Goal: Information Seeking & Learning: Learn about a topic

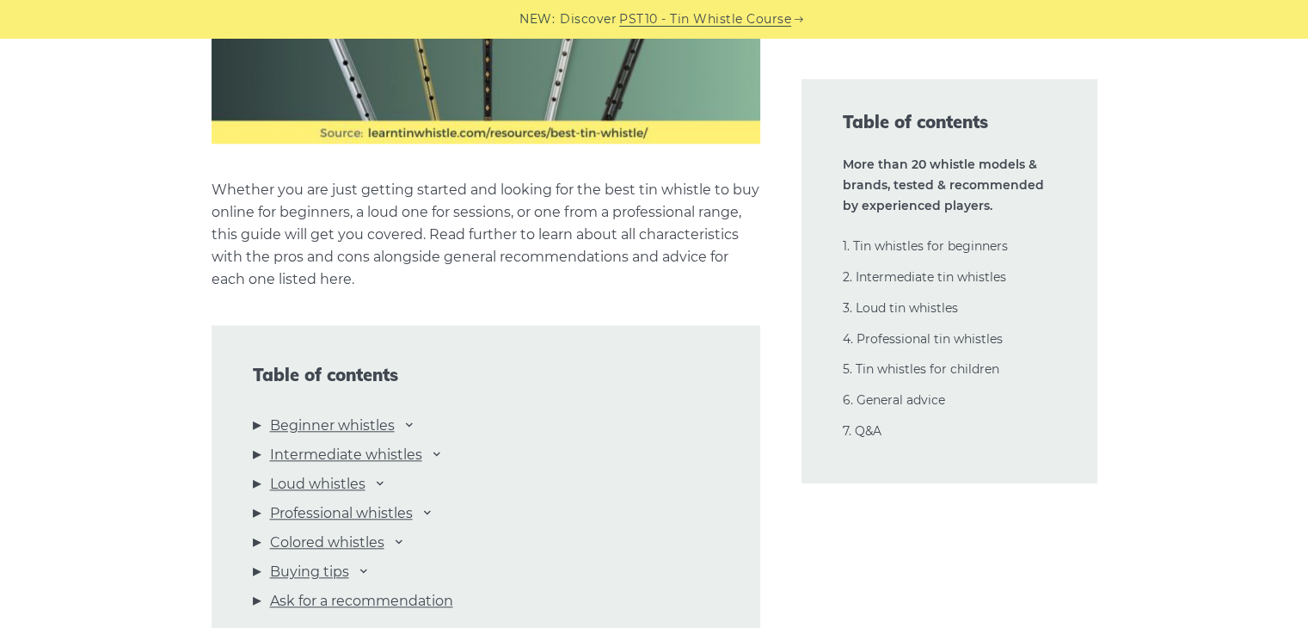
scroll to position [1810, 0]
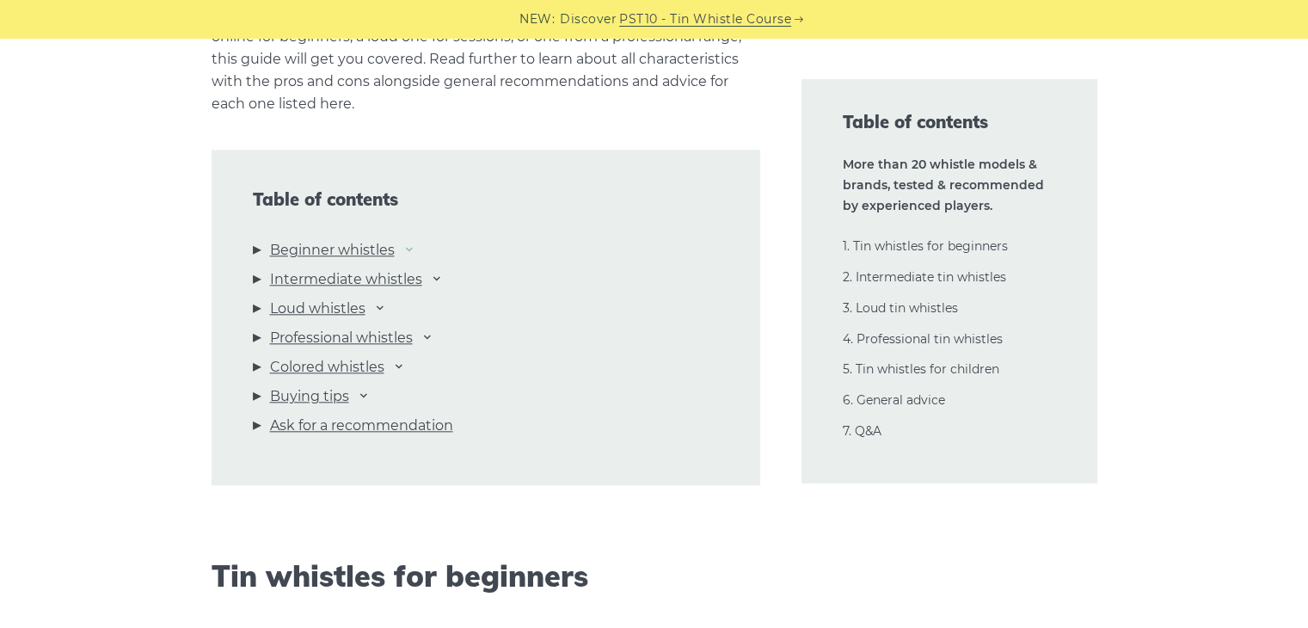
drag, startPoint x: 895, startPoint y: 531, endPoint x: 409, endPoint y: 250, distance: 560.3
click at [409, 250] on icon at bounding box center [410, 249] width 14 height 14
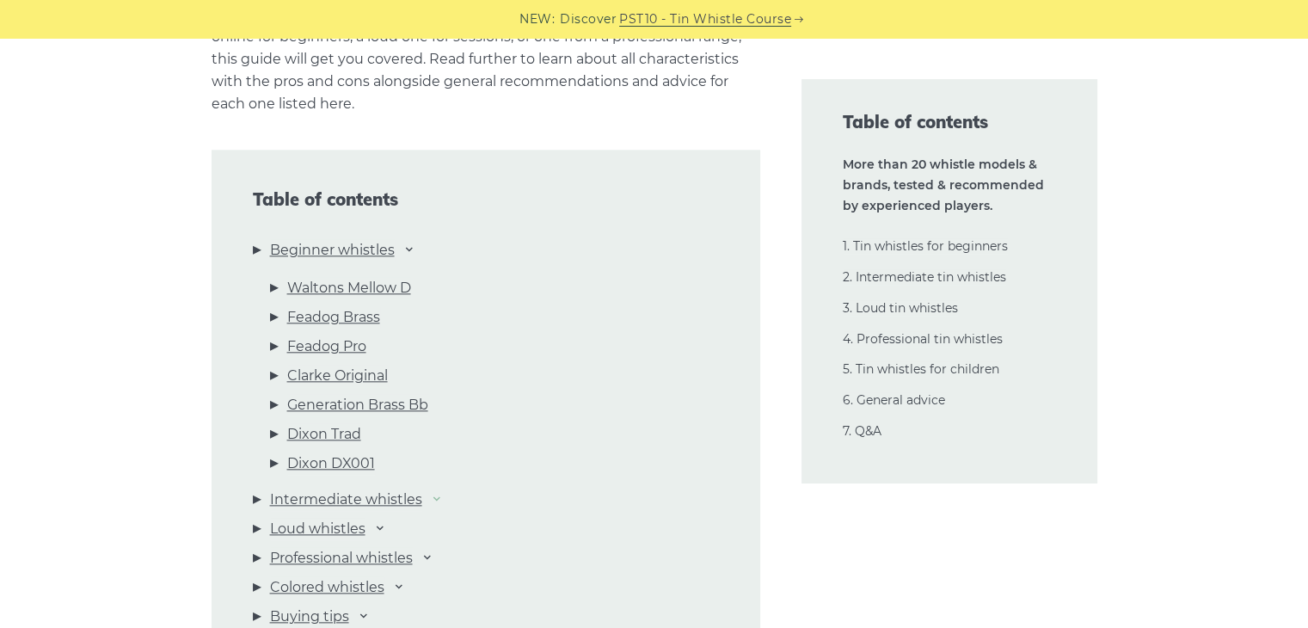
click at [443, 497] on li "Intermediate whistles [PERSON_NAME] DX005 Killarney Lir “Original” Lir PRO Wild…" at bounding box center [486, 503] width 466 height 29
click at [443, 497] on icon at bounding box center [437, 498] width 14 height 14
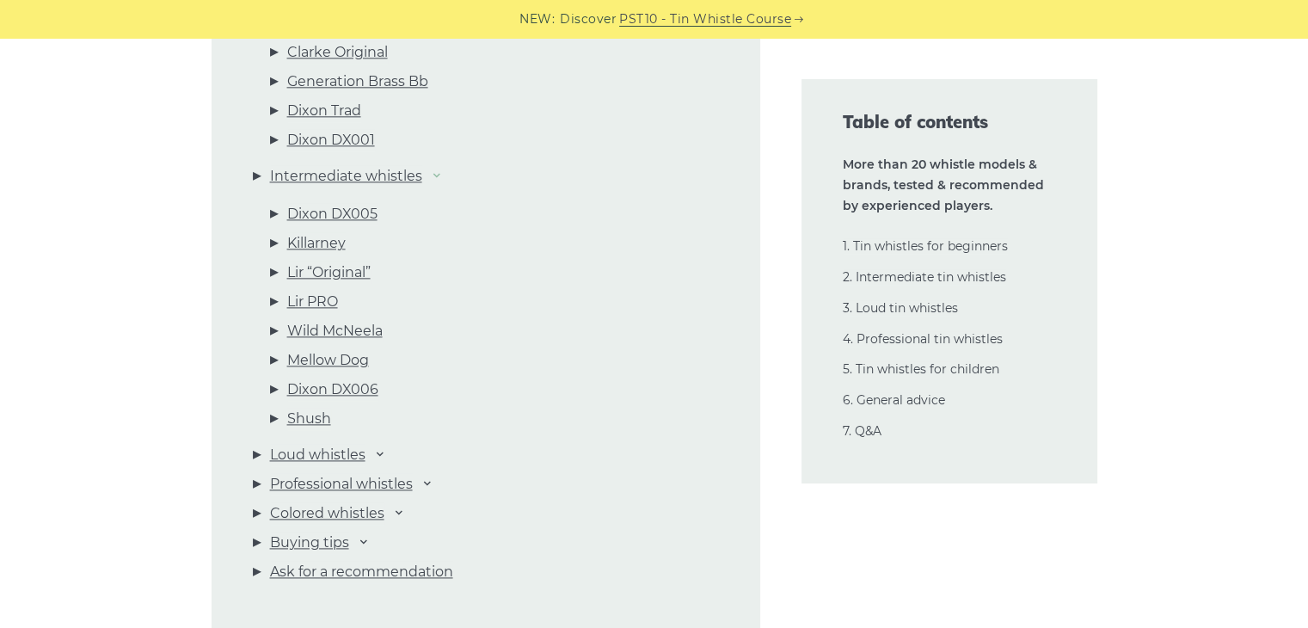
scroll to position [2133, 0]
click at [385, 458] on icon at bounding box center [380, 453] width 14 height 14
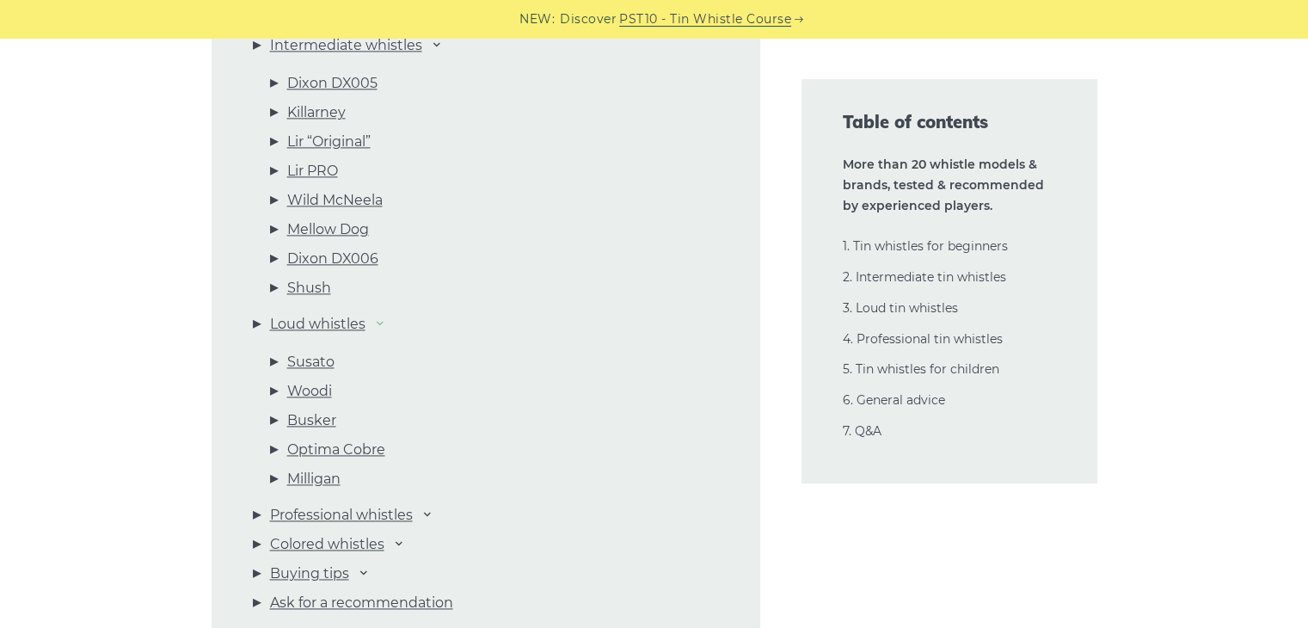
scroll to position [2264, 0]
click at [434, 518] on icon at bounding box center [428, 514] width 14 height 14
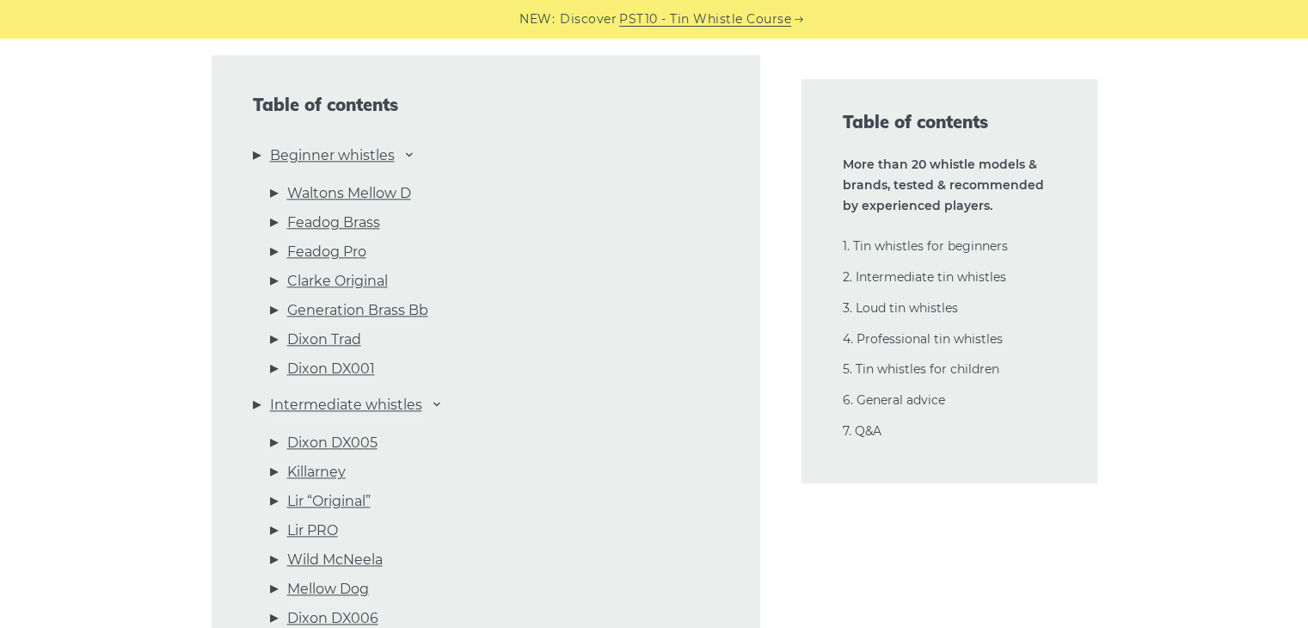
scroll to position [1902, 0]
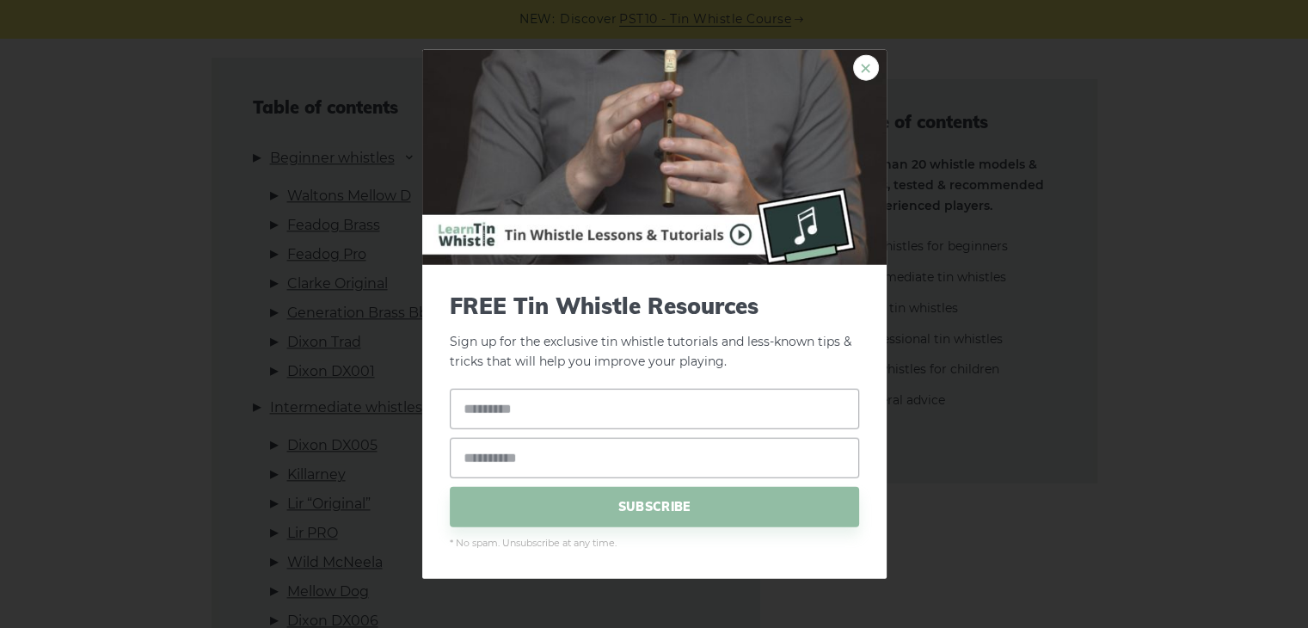
click at [867, 71] on link "×" at bounding box center [866, 68] width 26 height 26
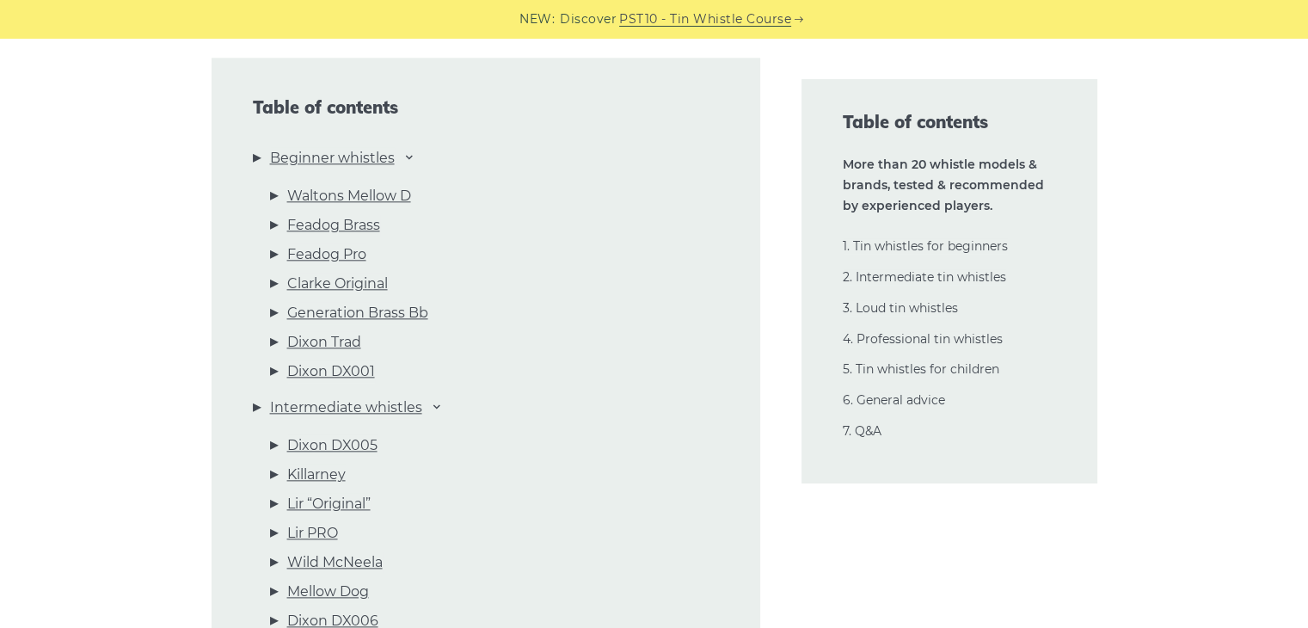
click at [274, 194] on li "Waltons Mellow D" at bounding box center [494, 199] width 449 height 29
click at [311, 195] on link "Waltons Mellow D" at bounding box center [349, 196] width 124 height 22
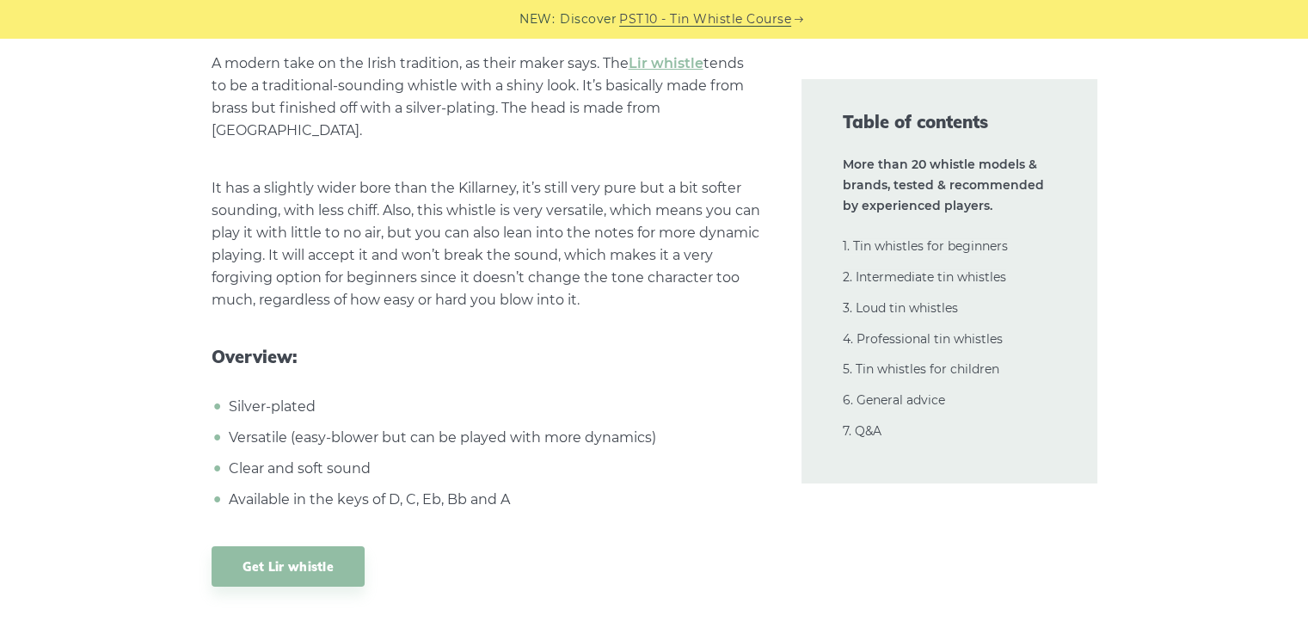
scroll to position [13120, 0]
click at [245, 544] on link "Get Lir whistle" at bounding box center [289, 564] width 154 height 40
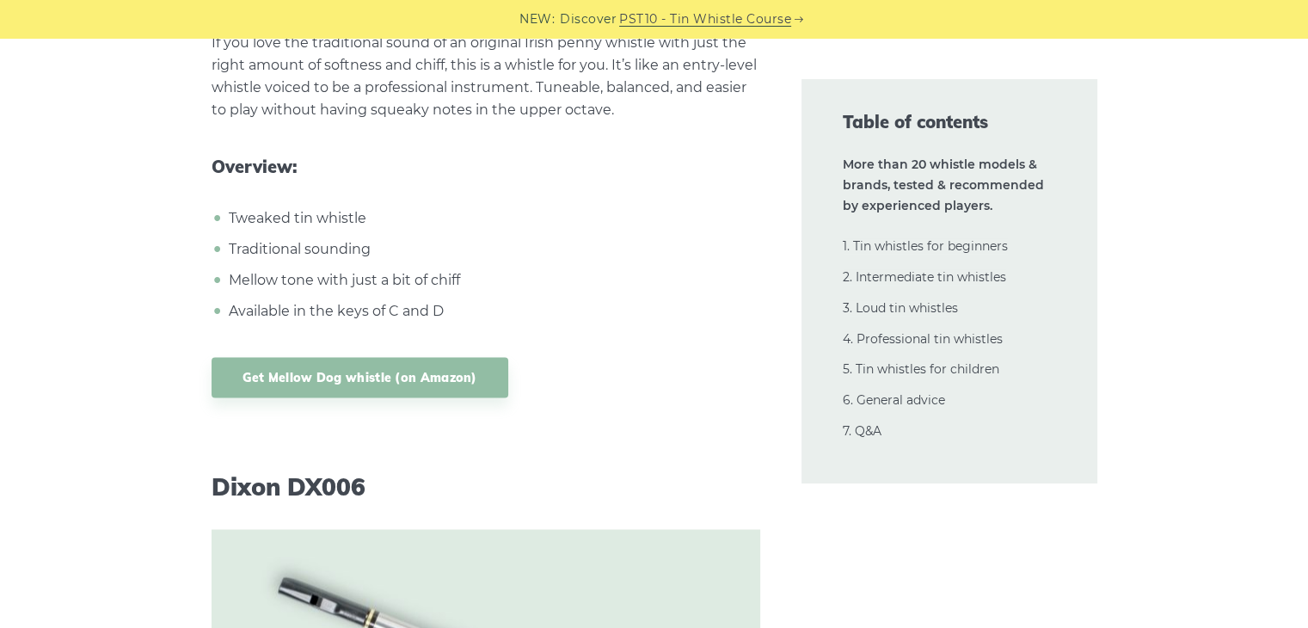
scroll to position [16159, 0]
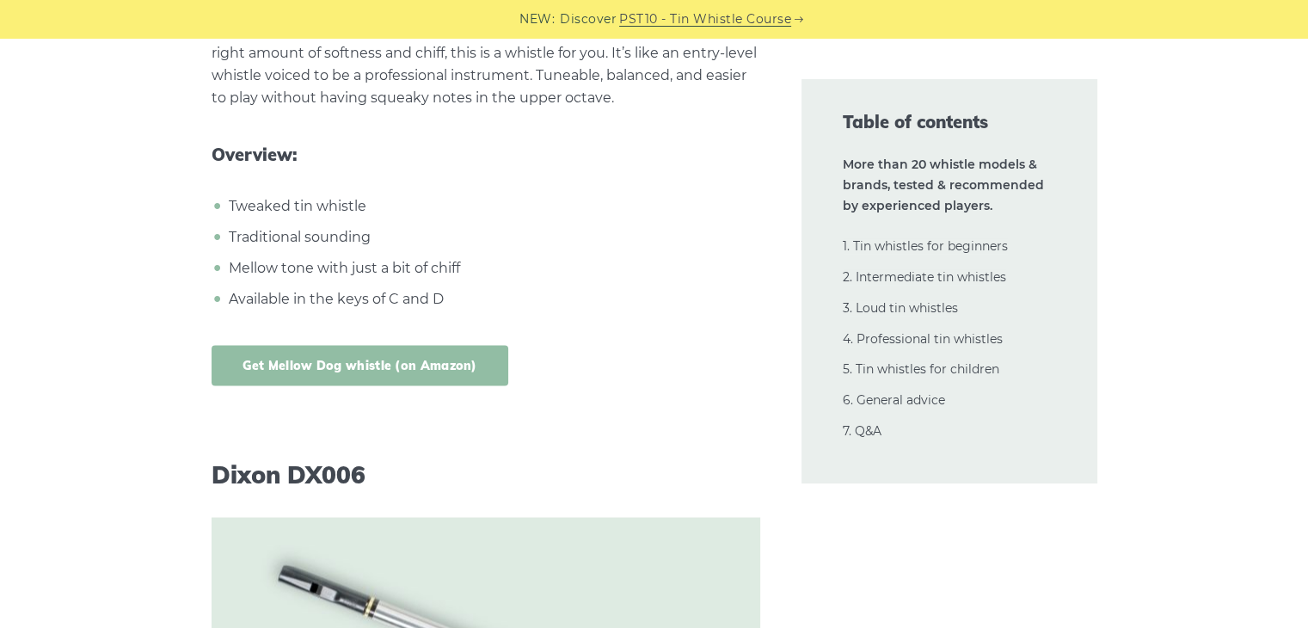
click at [437, 345] on link "Get Mellow Dog whistle (on Amazon)" at bounding box center [360, 365] width 297 height 40
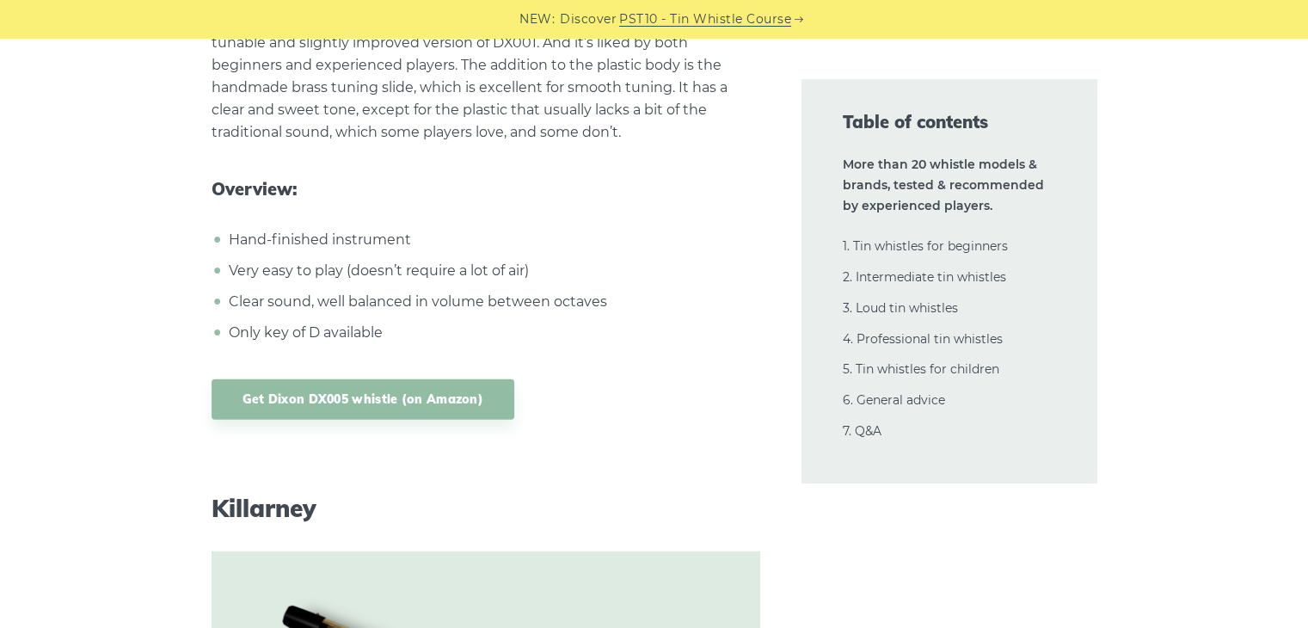
scroll to position [11417, 0]
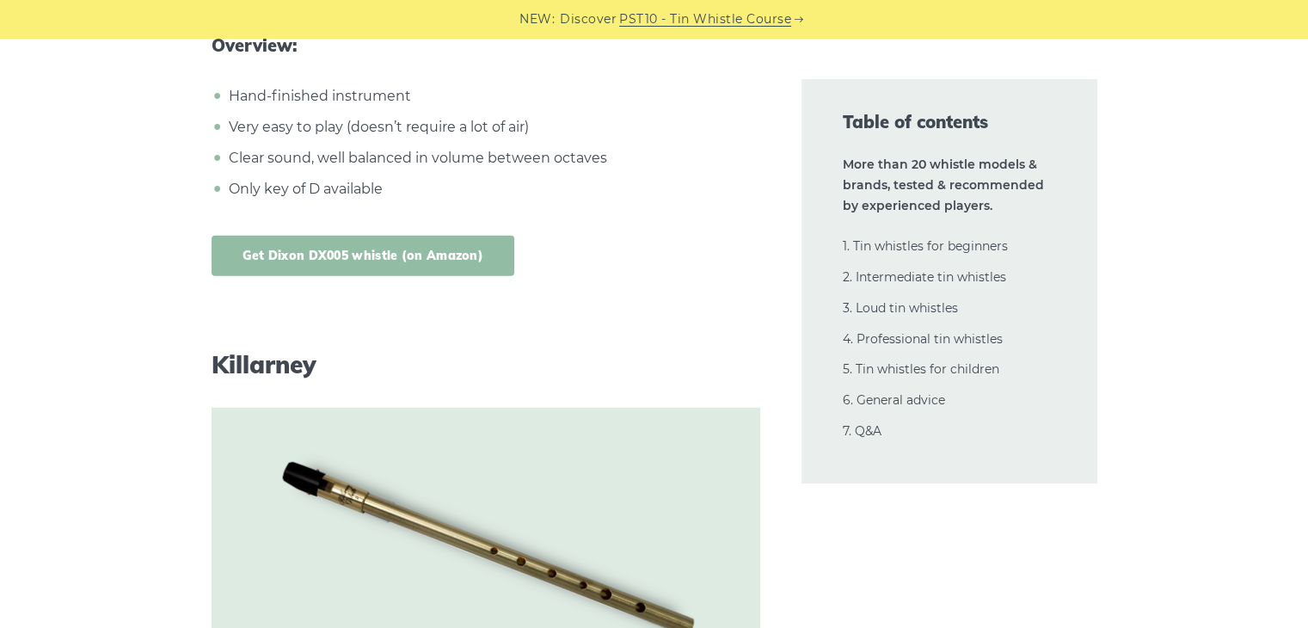
click at [445, 267] on link "Get Dixon DX005 whistle (on Amazon)" at bounding box center [364, 256] width 304 height 40
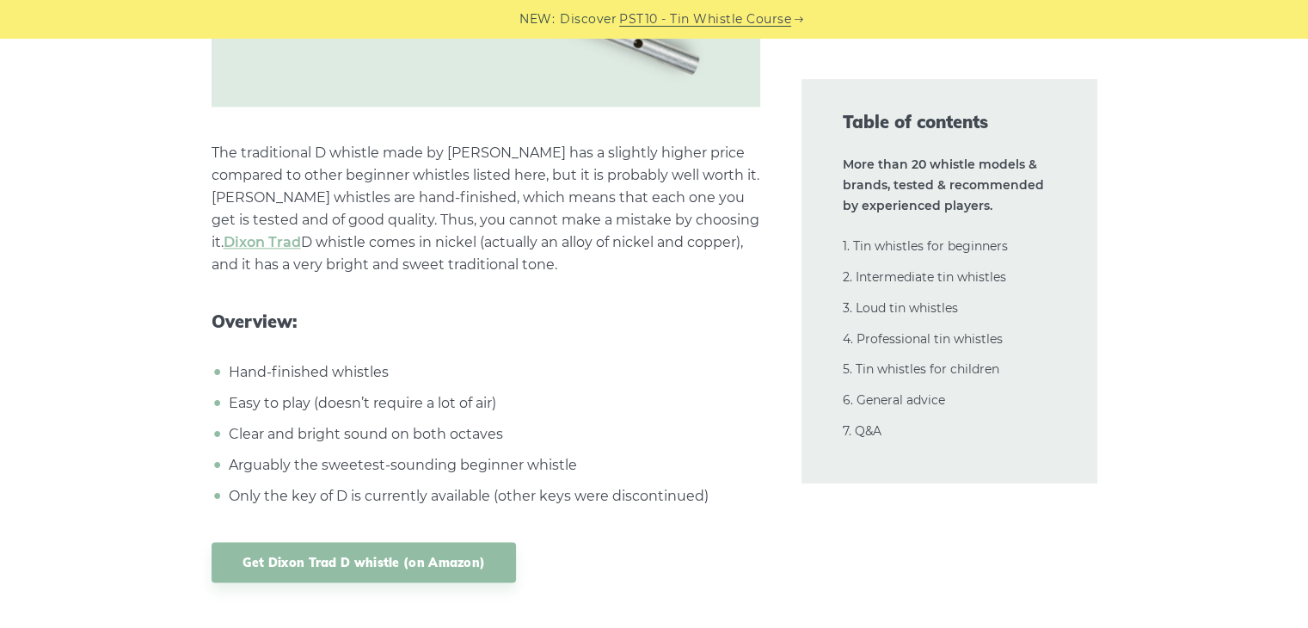
scroll to position [8732, 0]
click at [437, 549] on link "Get Dixon Trad D whistle (on Amazon)" at bounding box center [364, 561] width 305 height 40
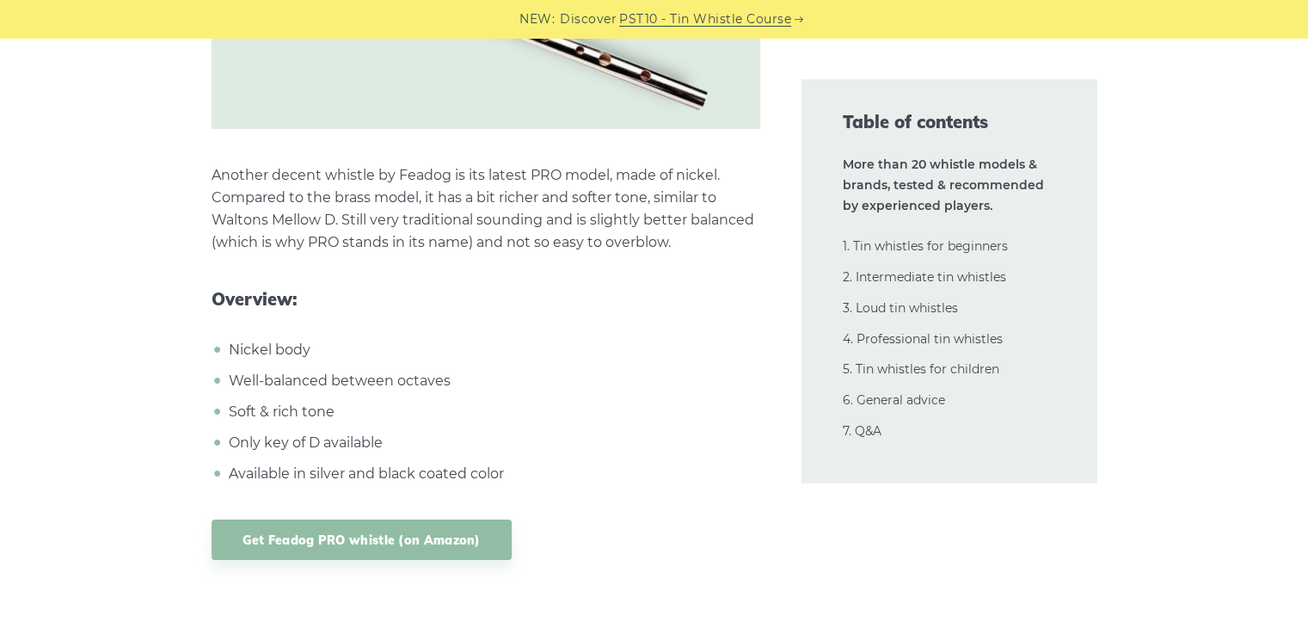
scroll to position [5888, 0]
click at [404, 548] on link "Get Feadog PRO whistle (on Amazon)" at bounding box center [362, 539] width 300 height 40
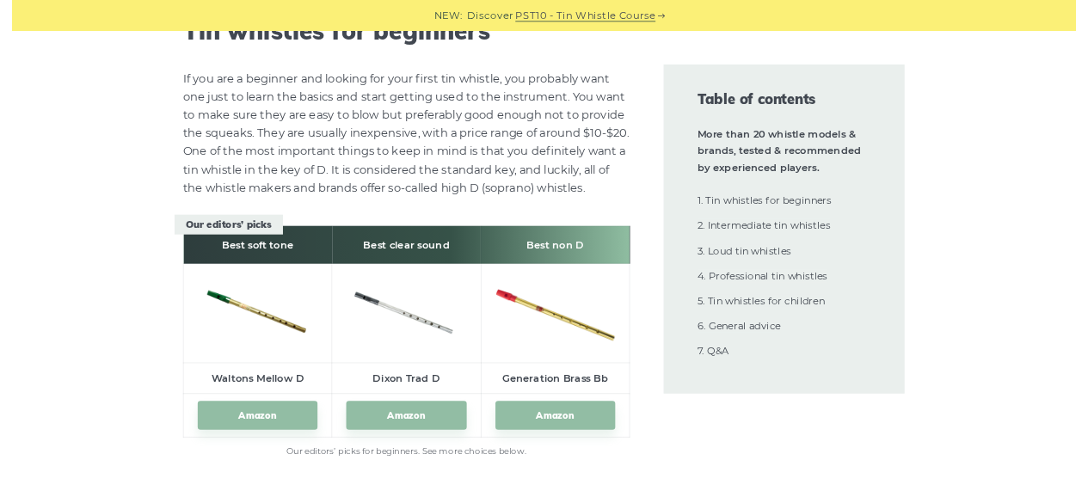
scroll to position [3171, 0]
